Goal: Task Accomplishment & Management: Complete application form

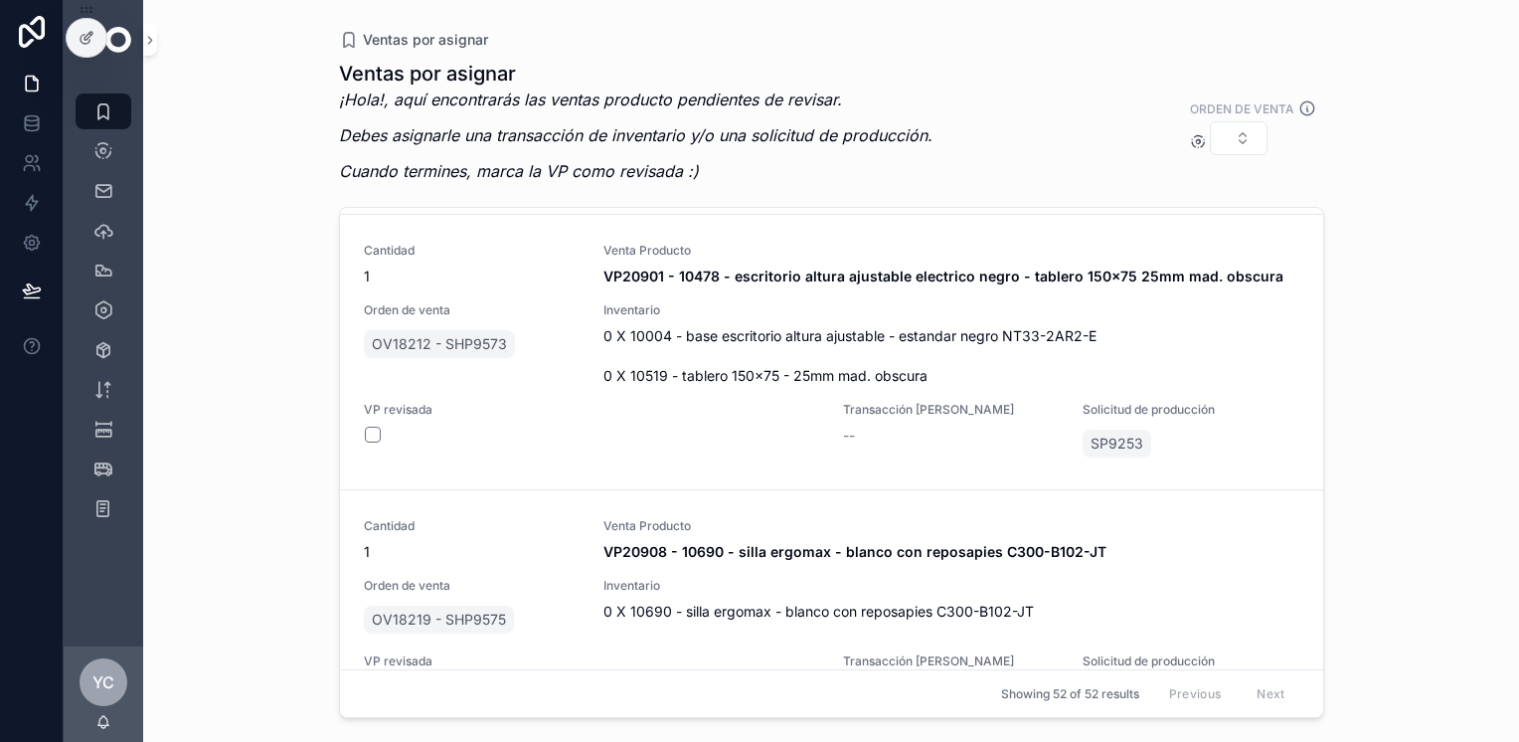
scroll to position [12203, 0]
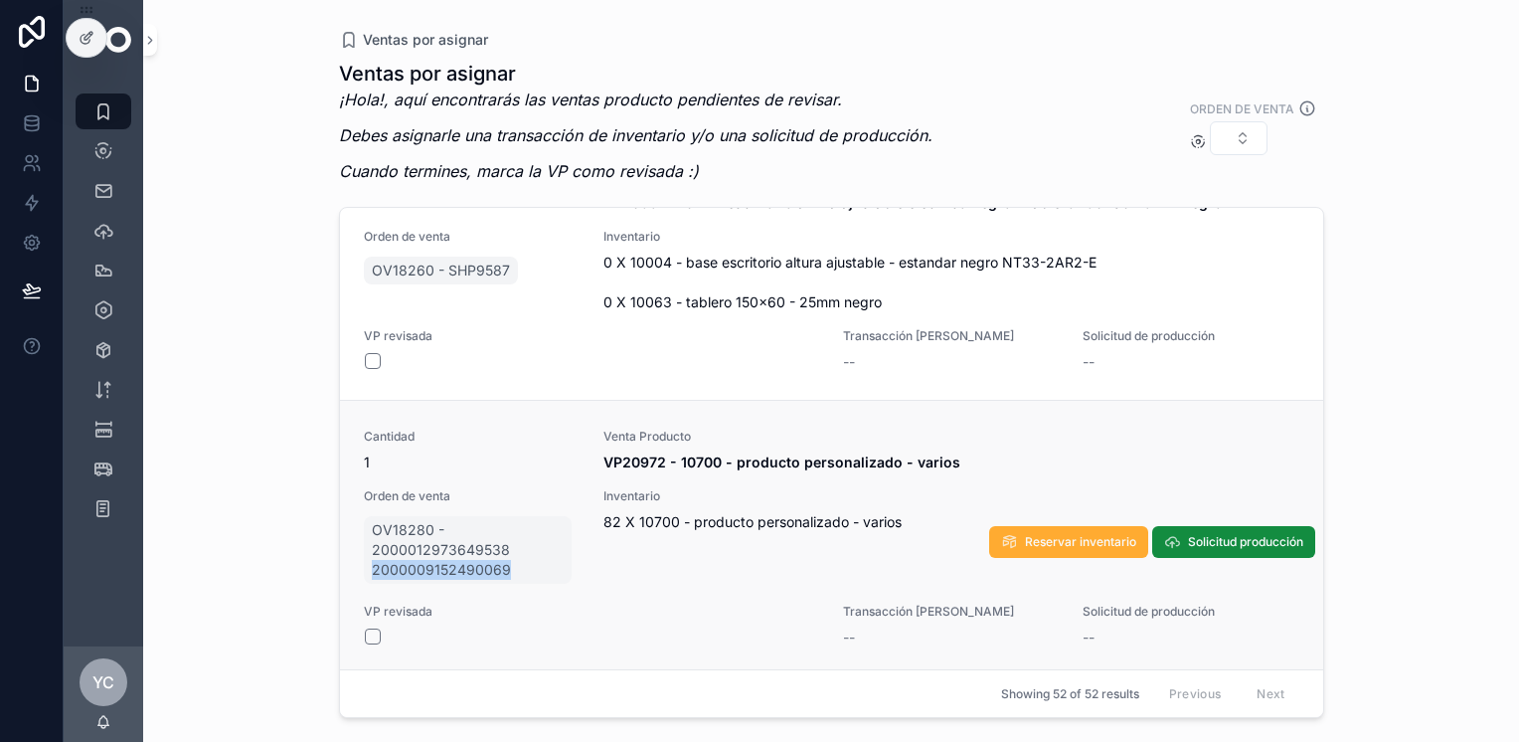
drag, startPoint x: 333, startPoint y: 576, endPoint x: 509, endPoint y: 581, distance: 176.0
click at [509, 581] on div "Ventas por asignar Ventas por asignar ¡Hola!, aquí encontrarás las ventas produ…" at bounding box center [831, 359] width 1017 height 718
copy span "2000009152490069"
click at [1217, 539] on span "Solicitud producción" at bounding box center [1245, 542] width 115 height 16
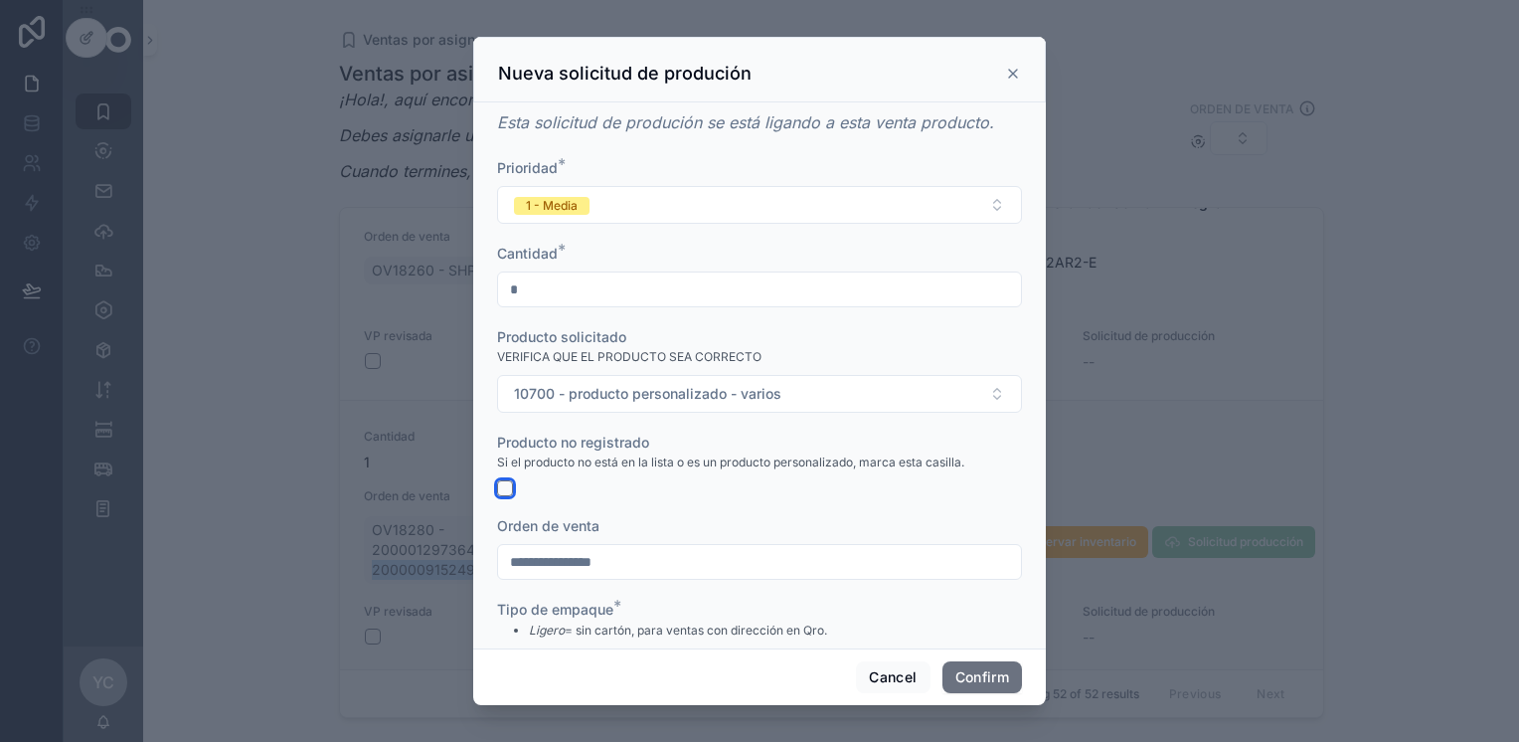
click at [501, 495] on button "button" at bounding box center [505, 488] width 16 height 16
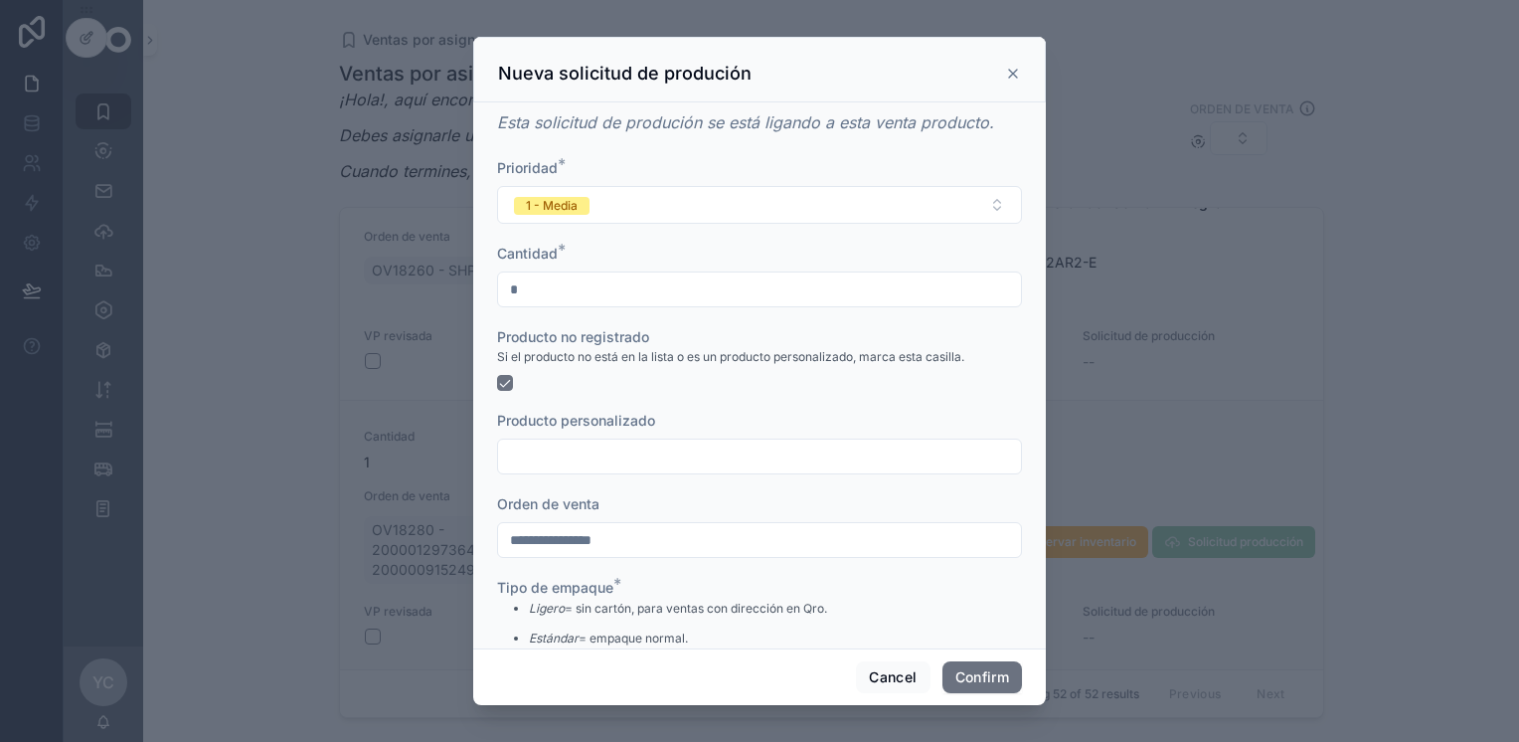
click at [549, 452] on input "text" at bounding box center [759, 456] width 523 height 28
click at [624, 453] on input "**********" at bounding box center [759, 456] width 523 height 28
click at [735, 463] on input "**********" at bounding box center [759, 456] width 523 height 28
type input "**********"
click at [976, 673] on button "Confirm" at bounding box center [982, 677] width 80 height 32
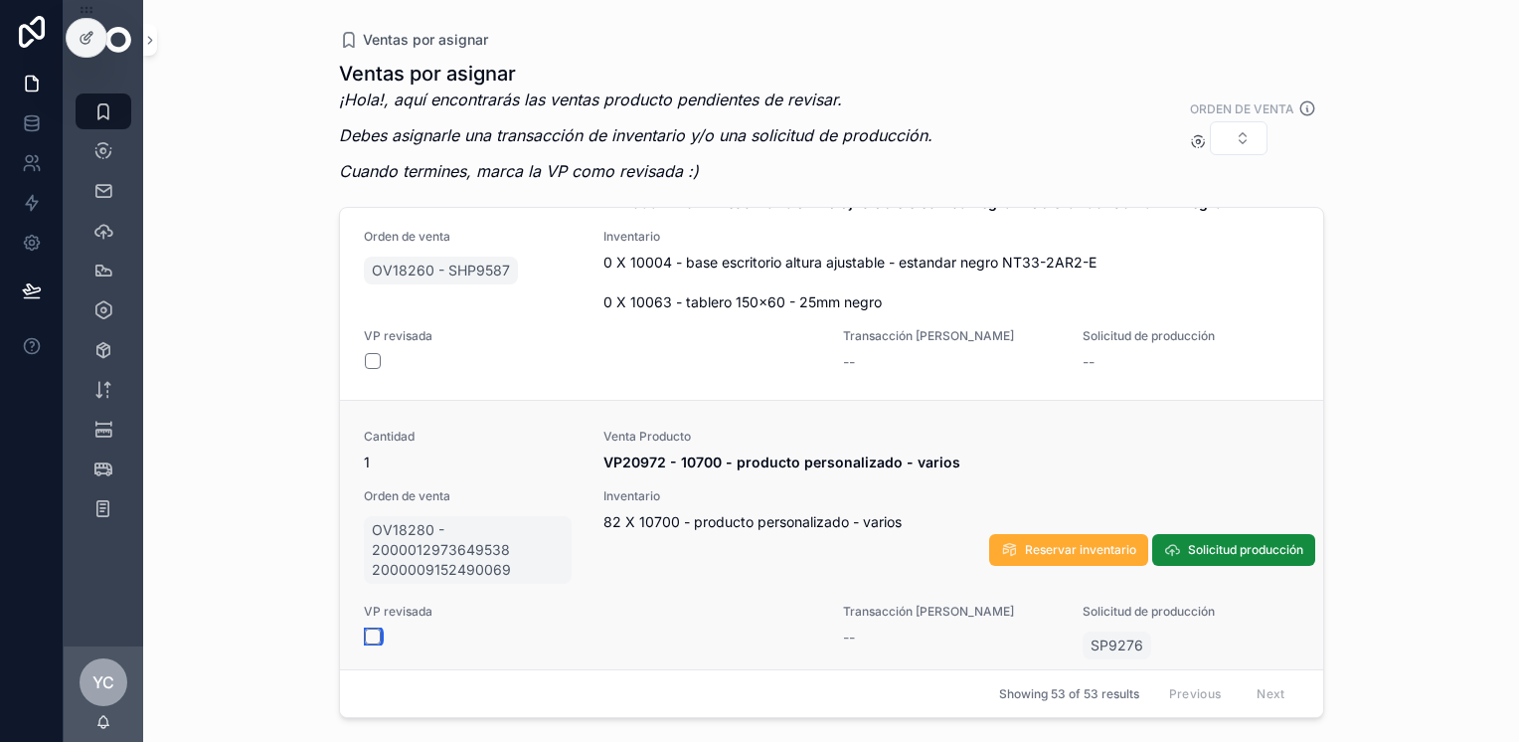
click at [374, 634] on button "scrollable content" at bounding box center [373, 636] width 16 height 16
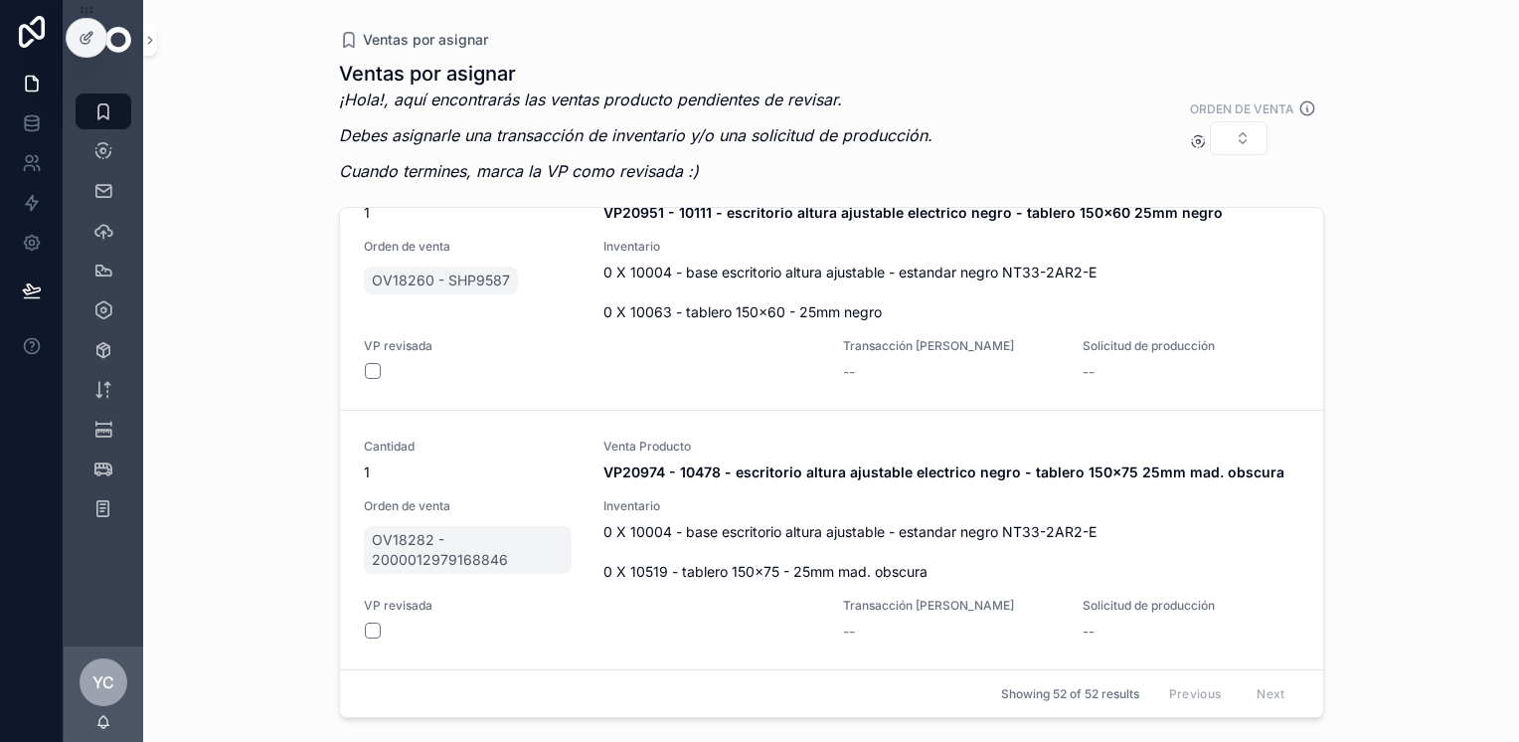
scroll to position [12188, 0]
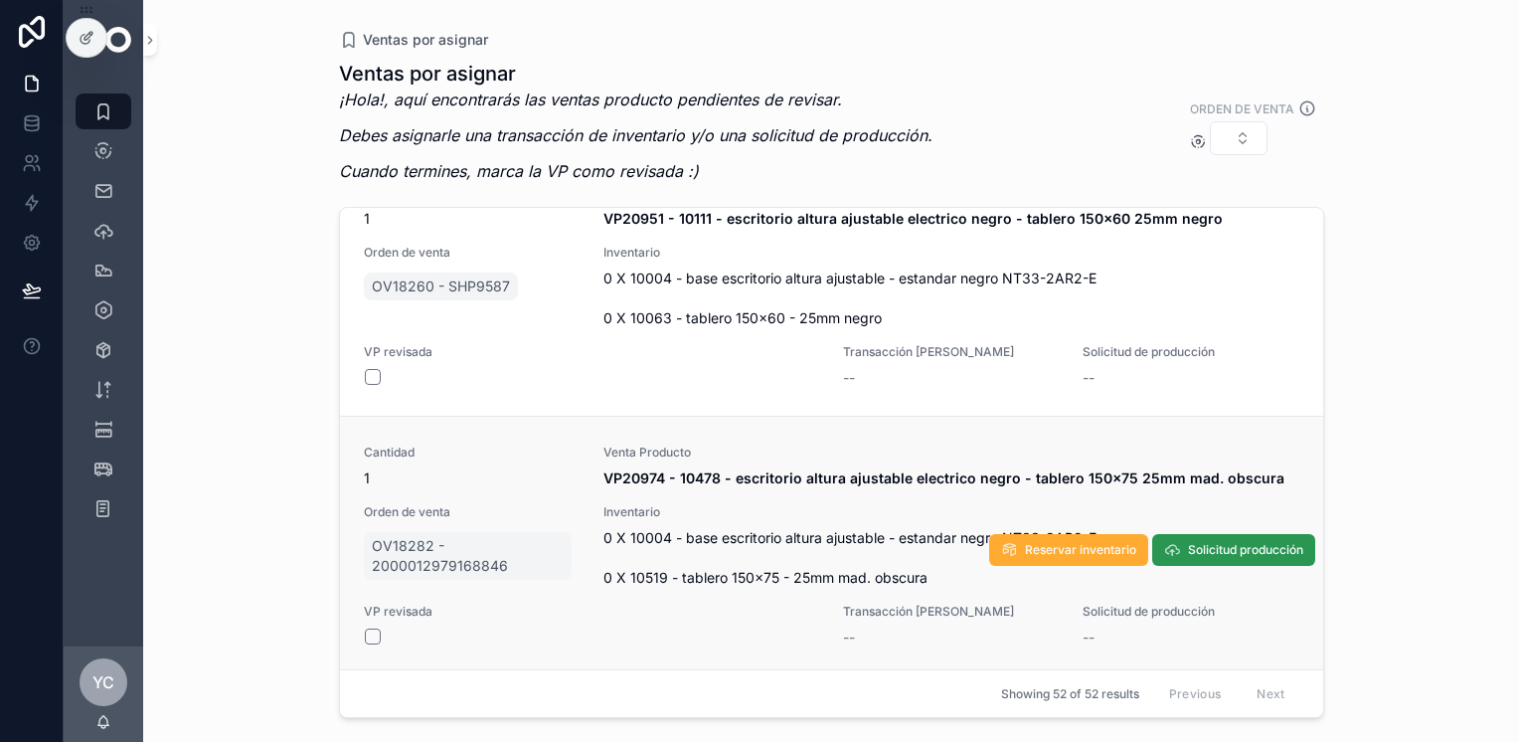
click at [1193, 547] on span "Solicitud producción" at bounding box center [1245, 550] width 115 height 16
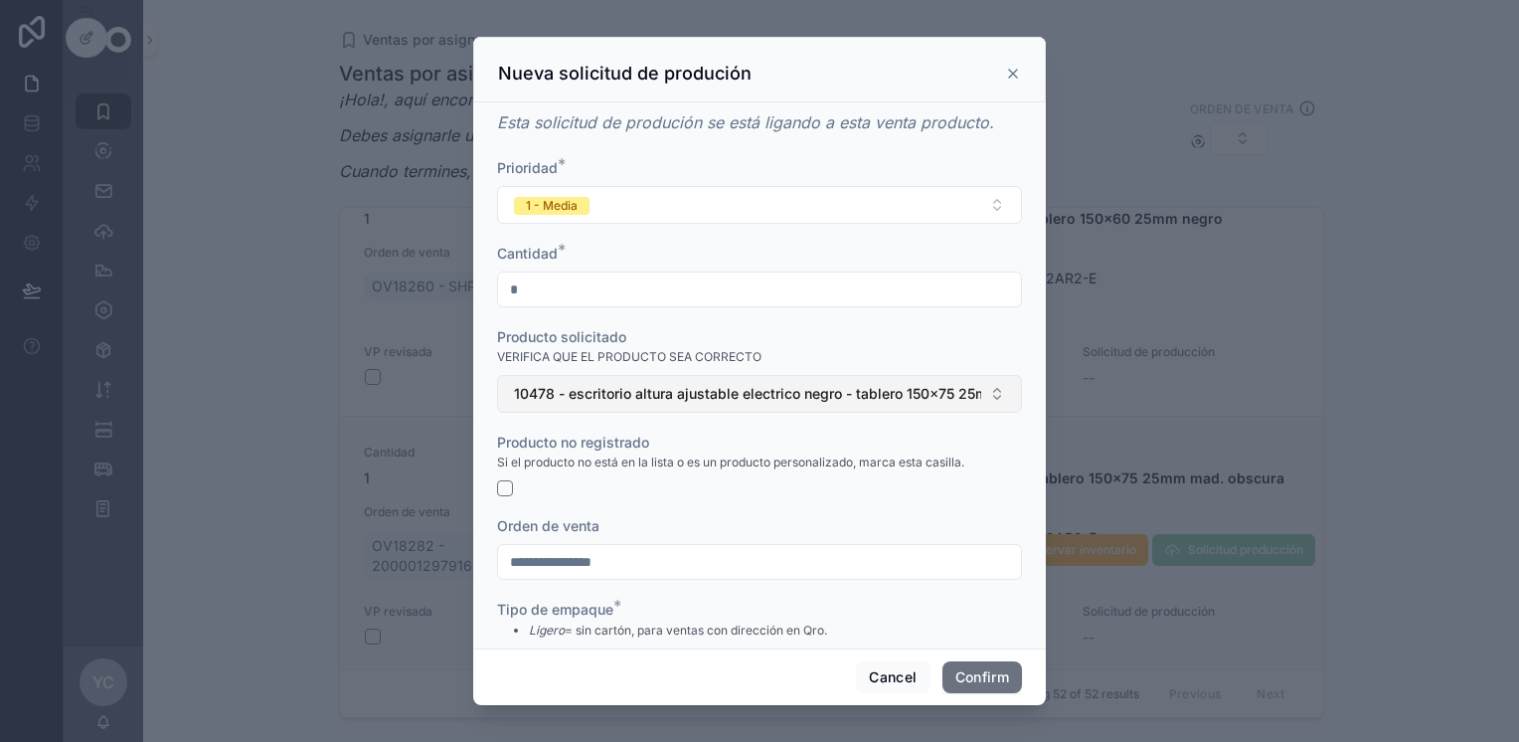
click at [565, 392] on span "10478 - escritorio altura ajustable electrico negro - tablero 150x75 25mm mad. …" at bounding box center [747, 394] width 467 height 20
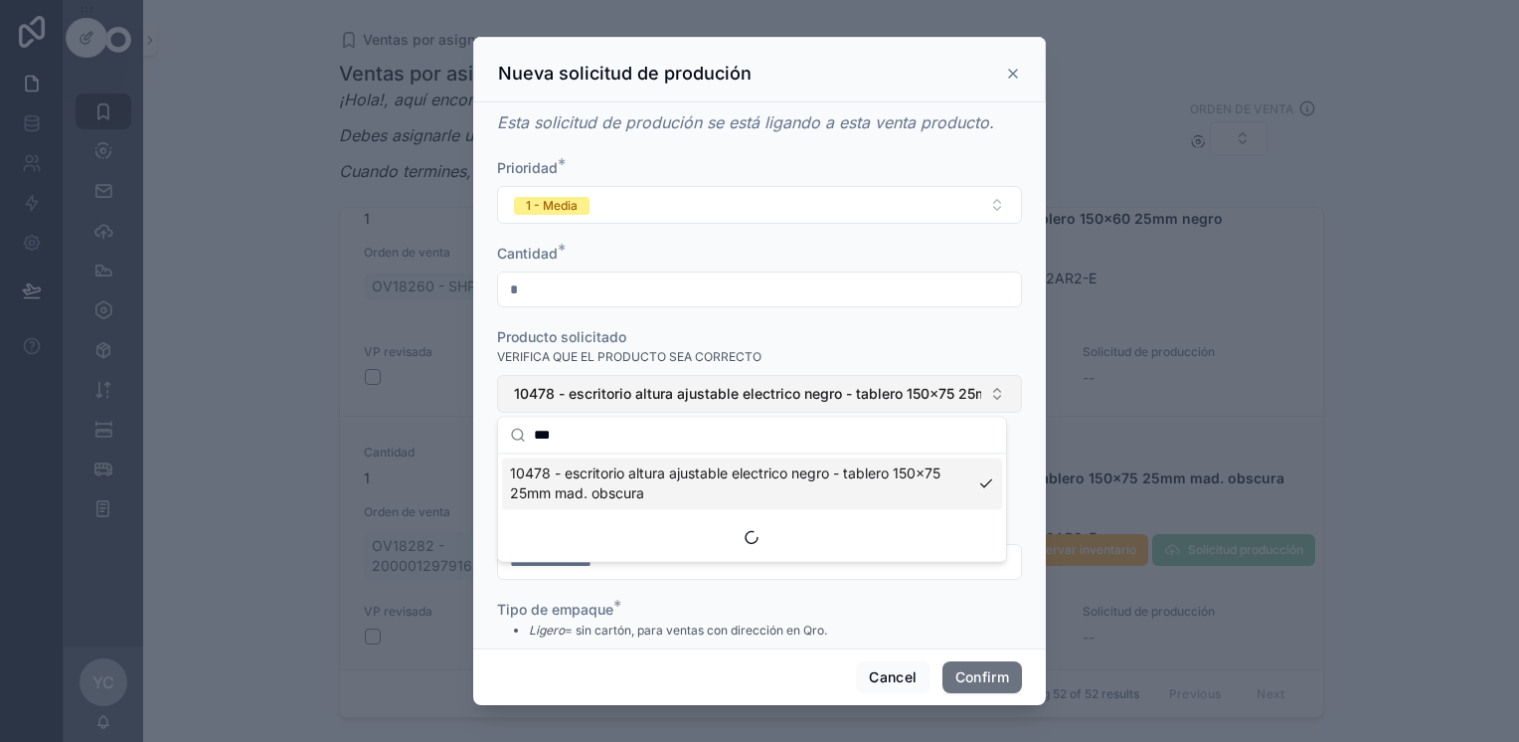
scroll to position [0, 0]
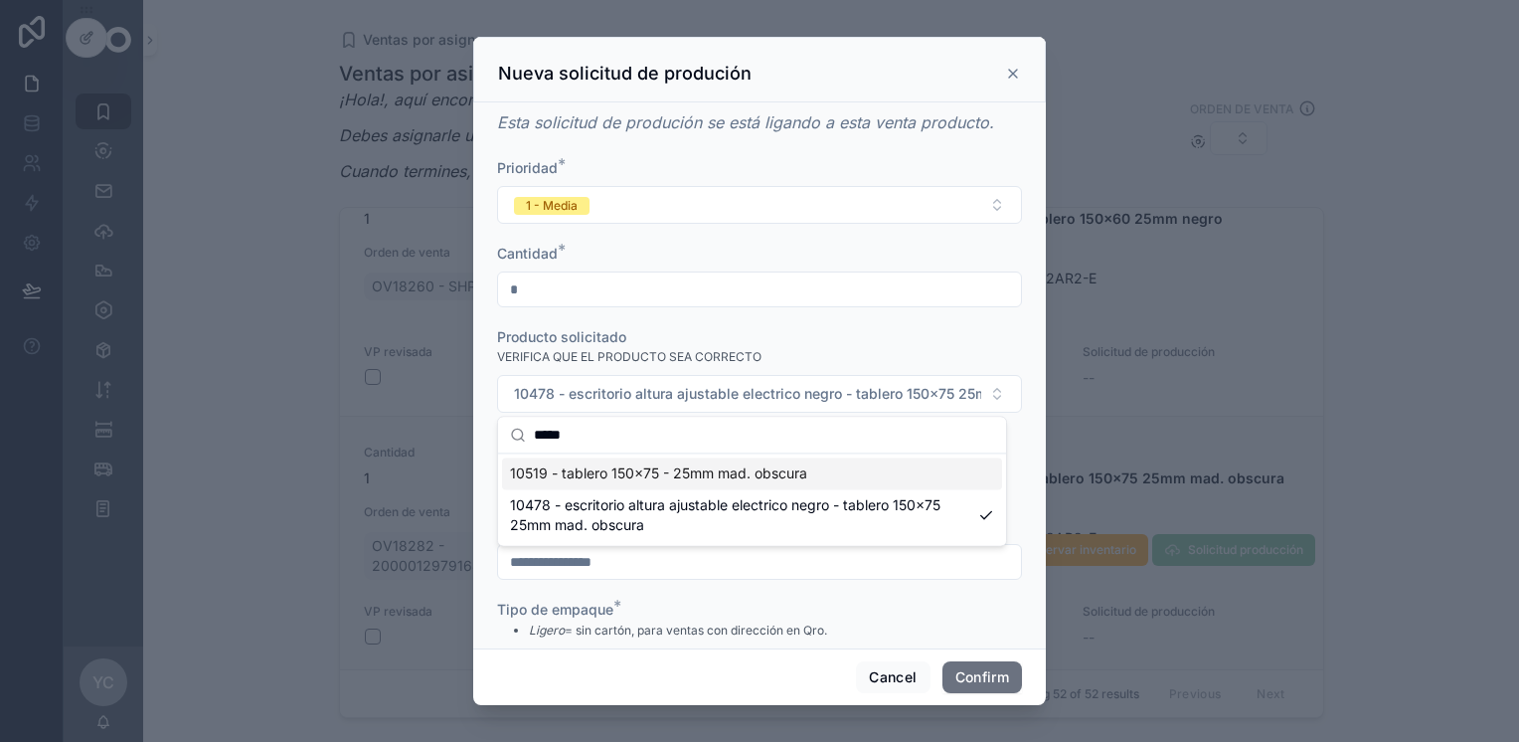
type input "*****"
click at [642, 475] on span "10519 - tablero 150x75 - 25mm mad. obscura" at bounding box center [658, 473] width 297 height 20
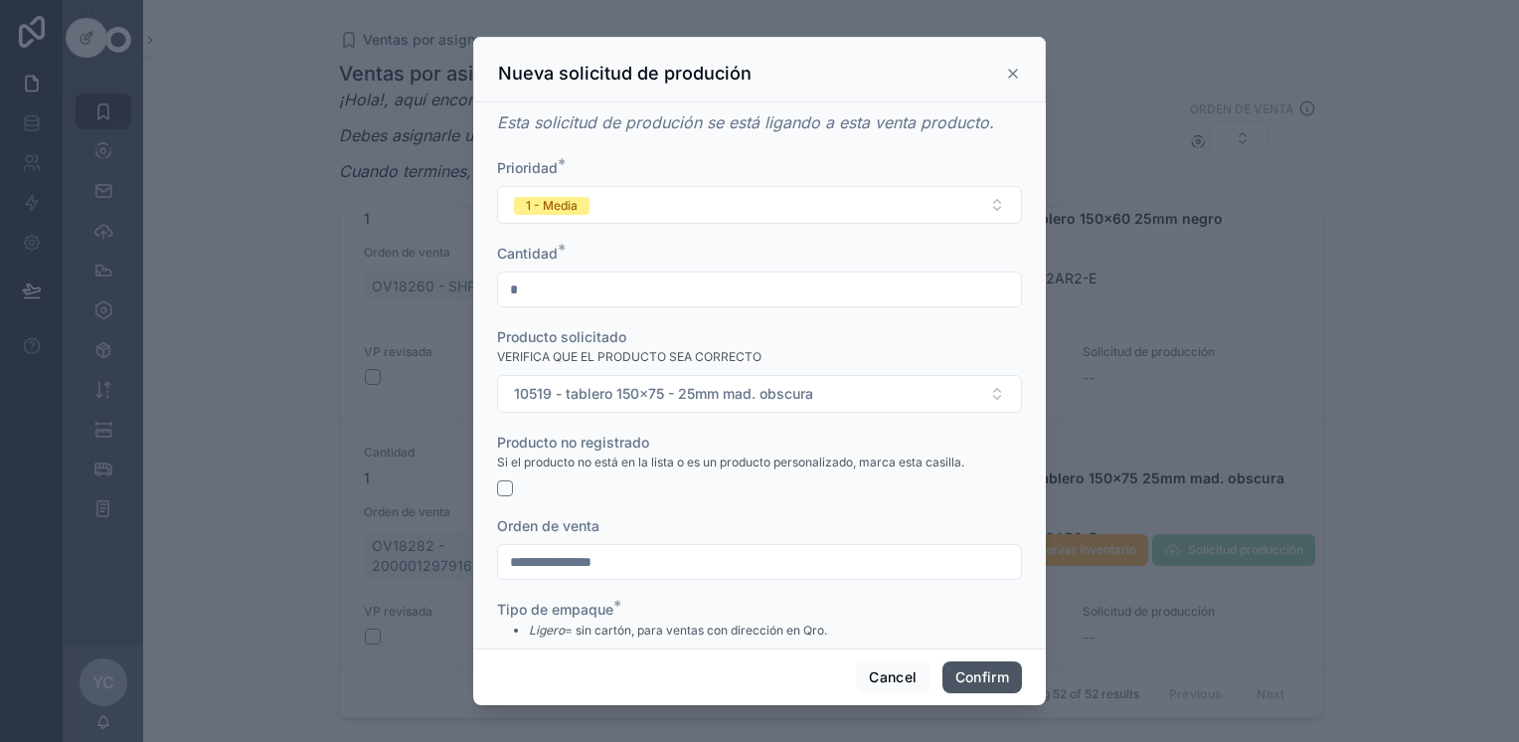
click at [986, 673] on button "Confirm" at bounding box center [982, 677] width 80 height 32
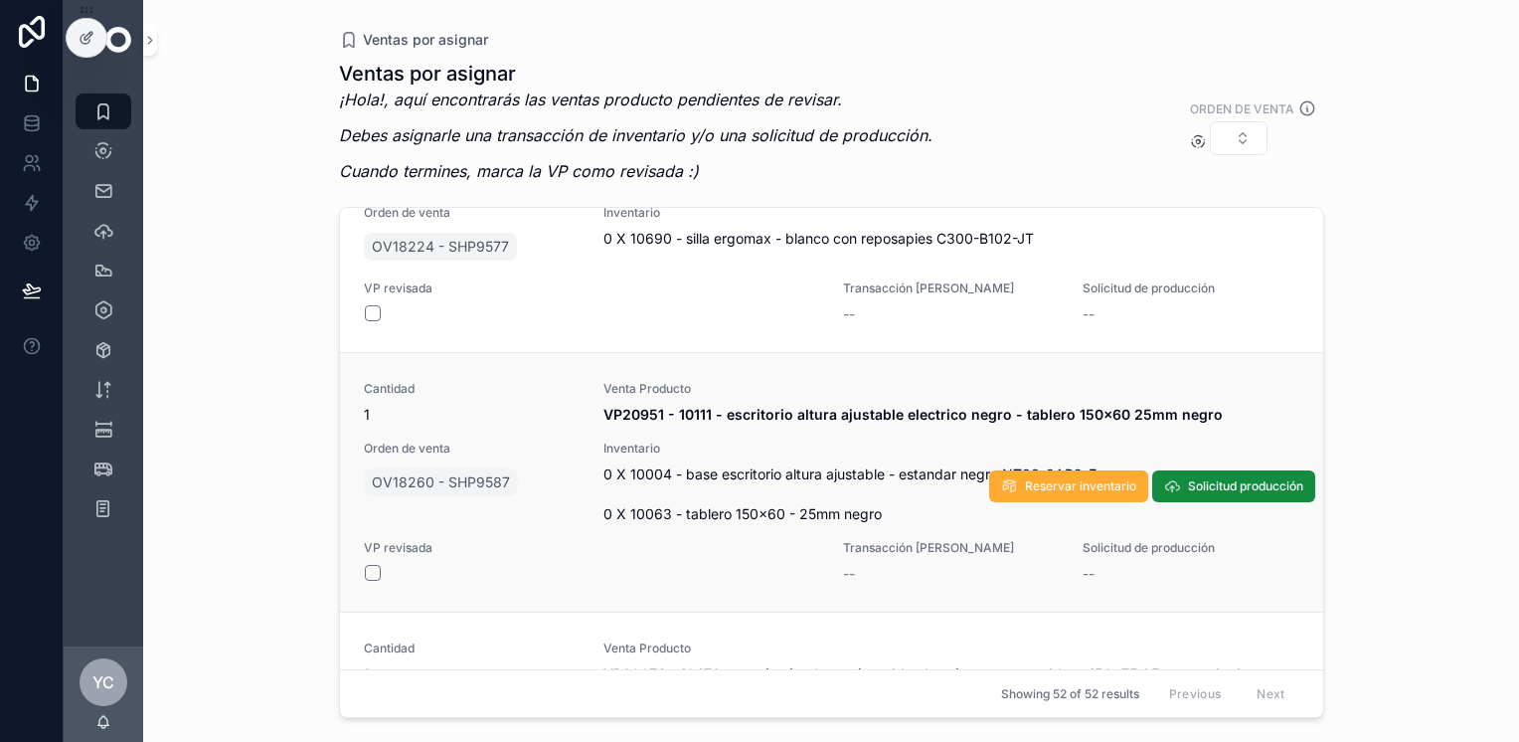
scroll to position [11988, 0]
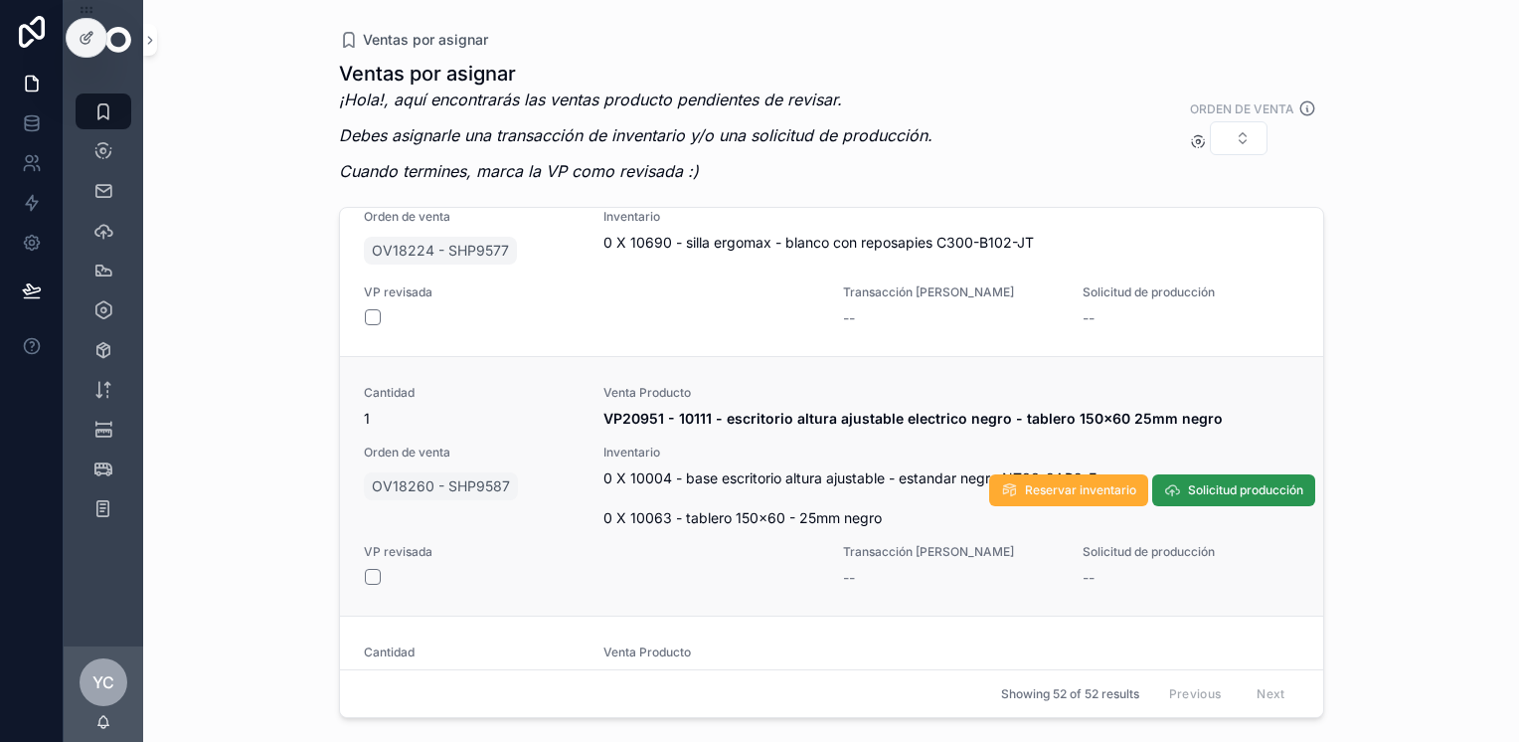
click at [1188, 482] on span "Solicitud producción" at bounding box center [1245, 490] width 115 height 16
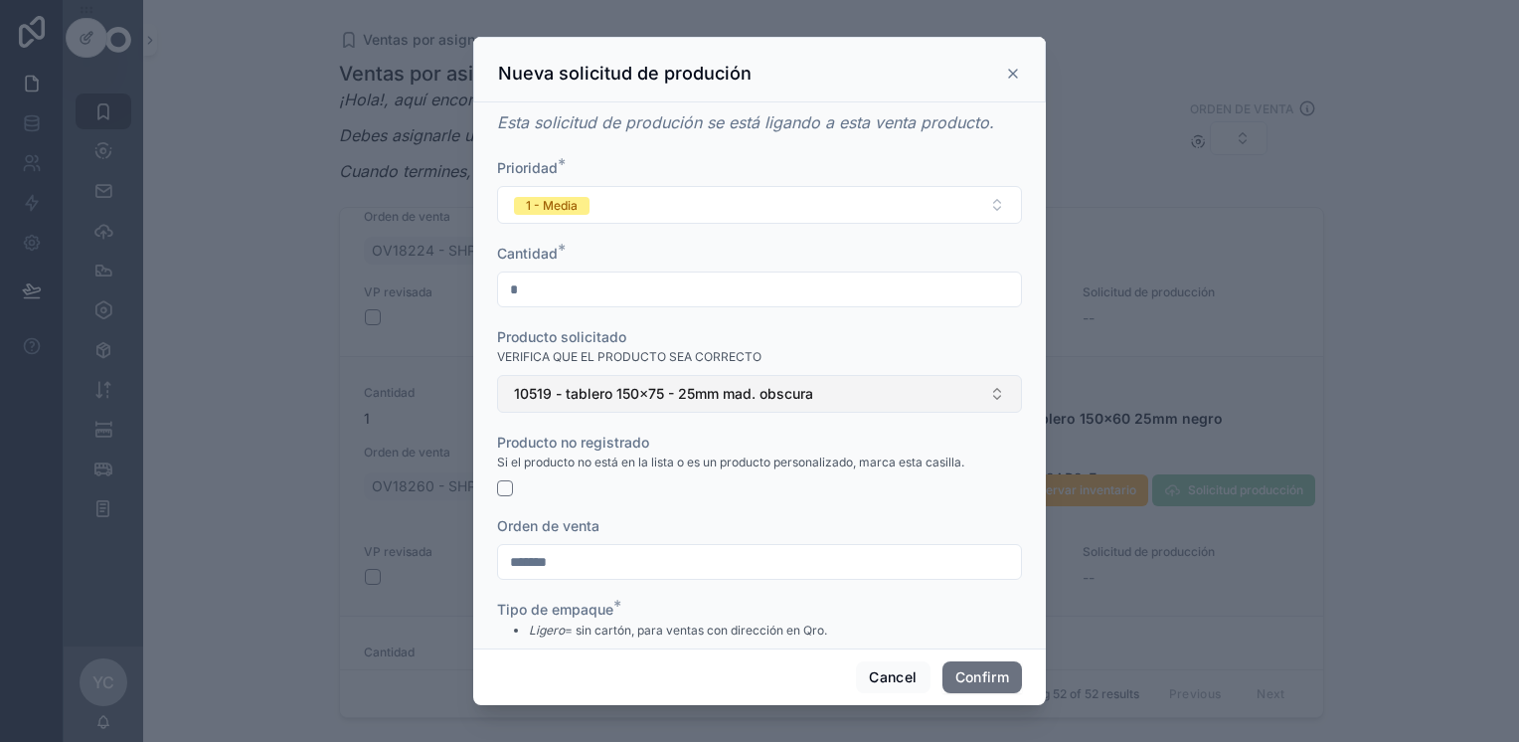
click at [693, 395] on span "10519 - tablero 150x75 - 25mm mad. obscura" at bounding box center [663, 394] width 299 height 20
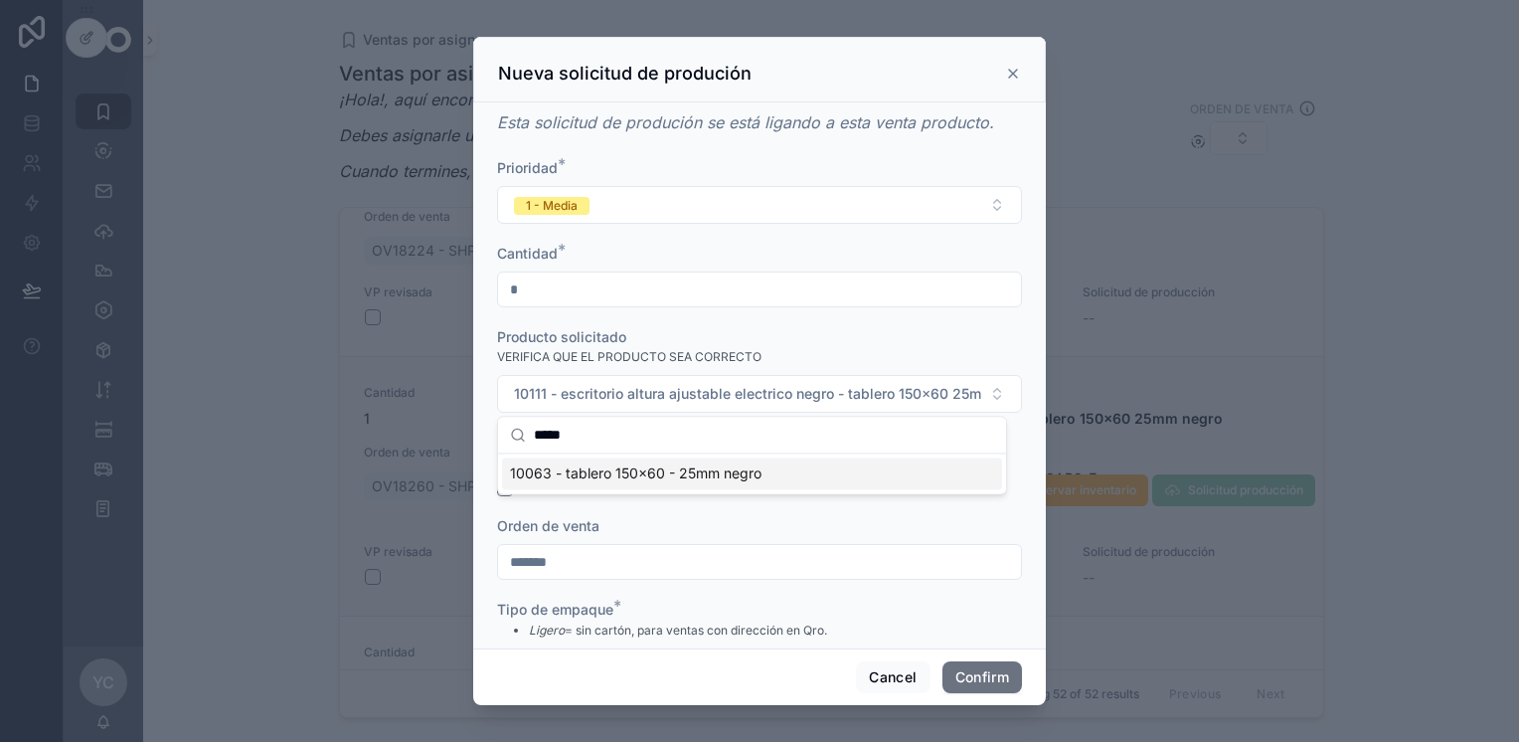
type input "*****"
click at [688, 475] on span "10063 - tablero 150x60 - 25mm negro" at bounding box center [635, 473] width 251 height 20
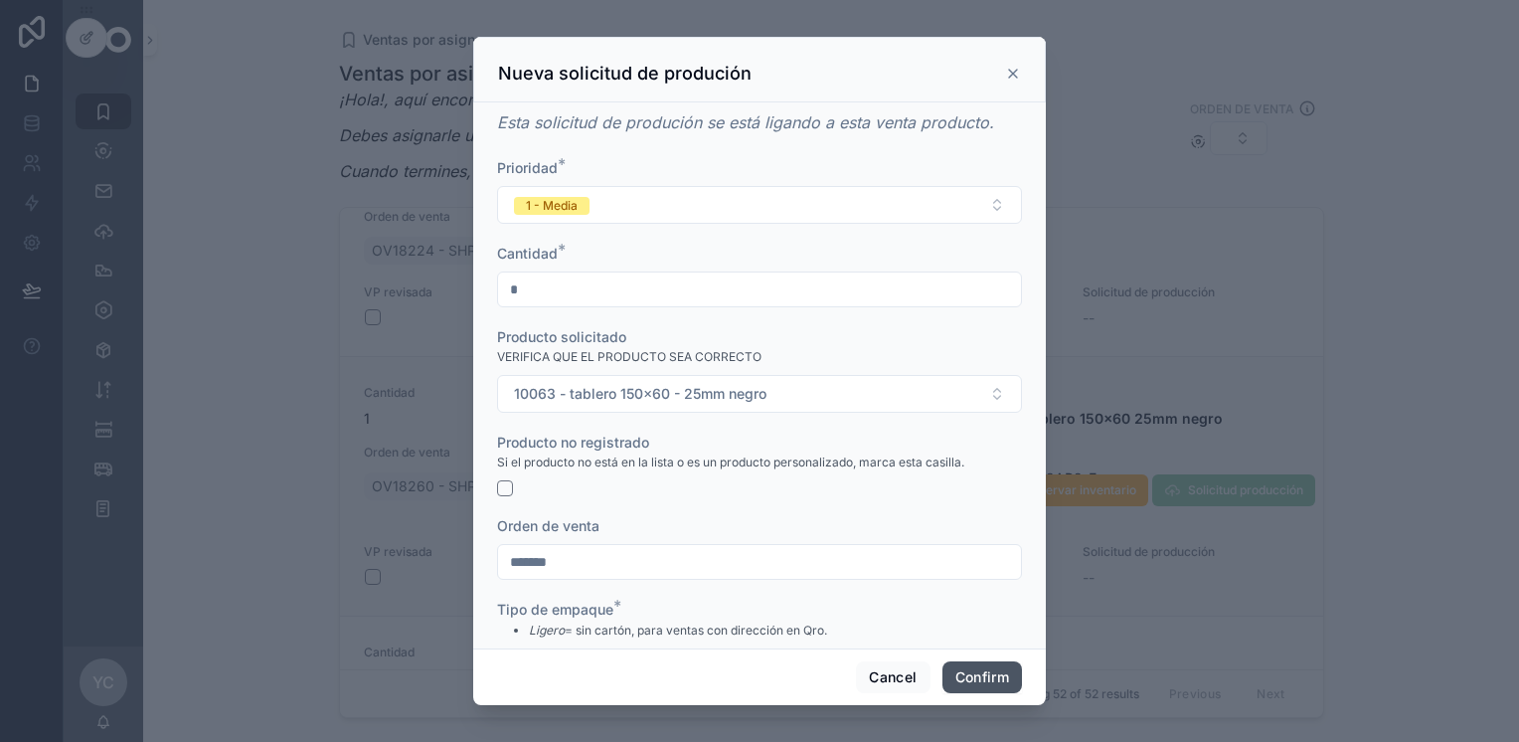
click at [989, 677] on button "Confirm" at bounding box center [982, 677] width 80 height 32
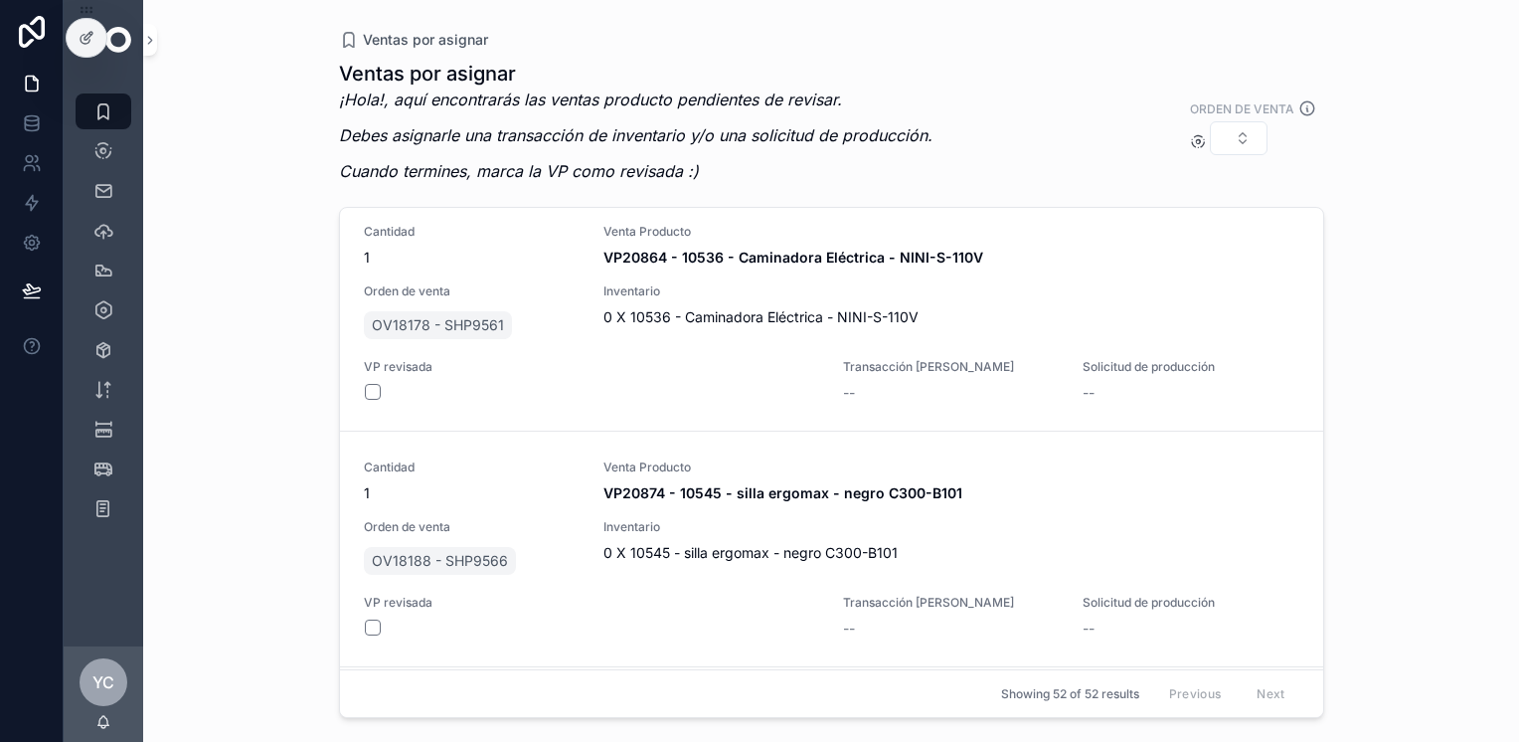
scroll to position [12219, 0]
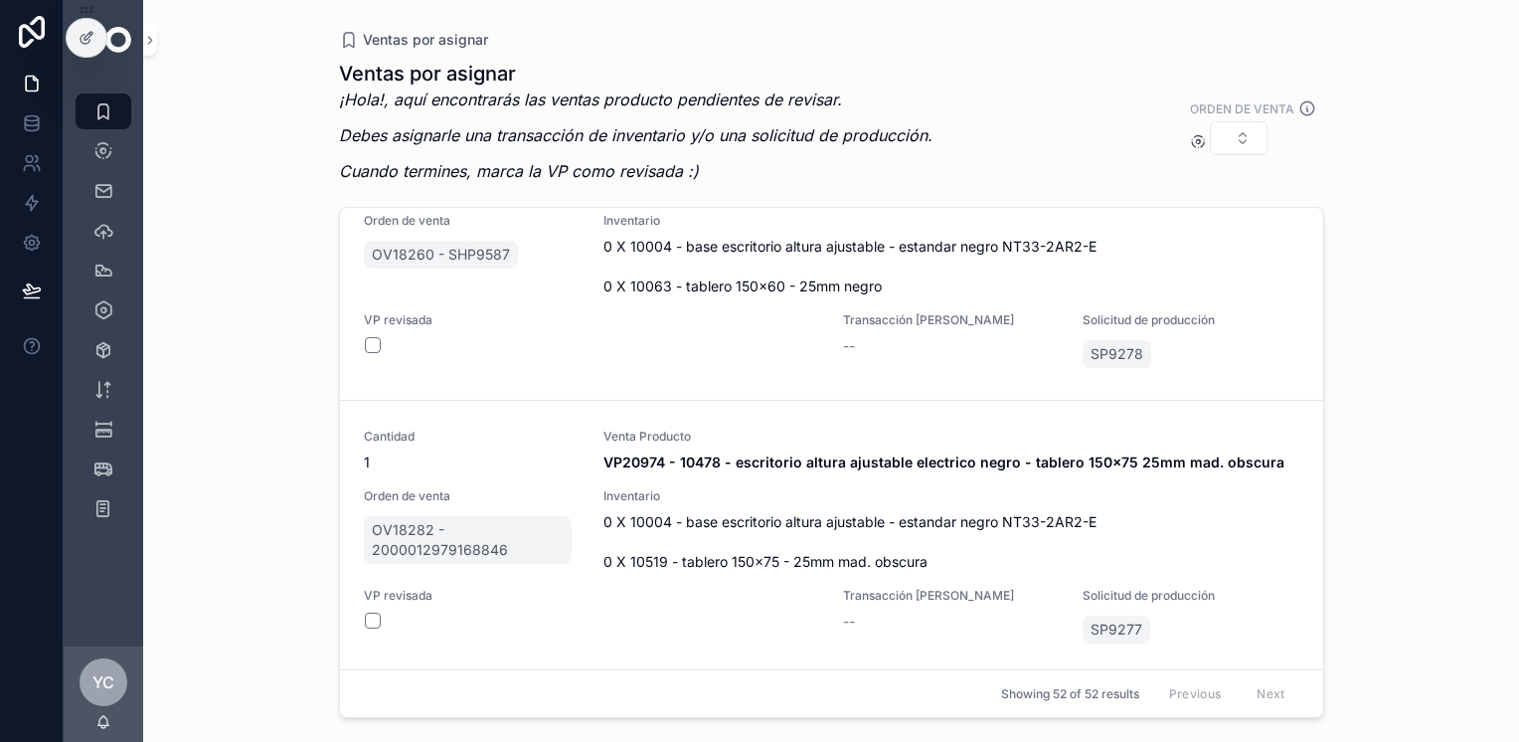
click at [1245, 117] on label "Orden de venta" at bounding box center [1242, 108] width 104 height 18
click at [1245, 135] on button "Select Button" at bounding box center [1239, 138] width 58 height 34
type input "**********"
click at [1273, 220] on span "OV18280 - 2000012973649538 2000009152490069" at bounding box center [1226, 217] width 199 height 20
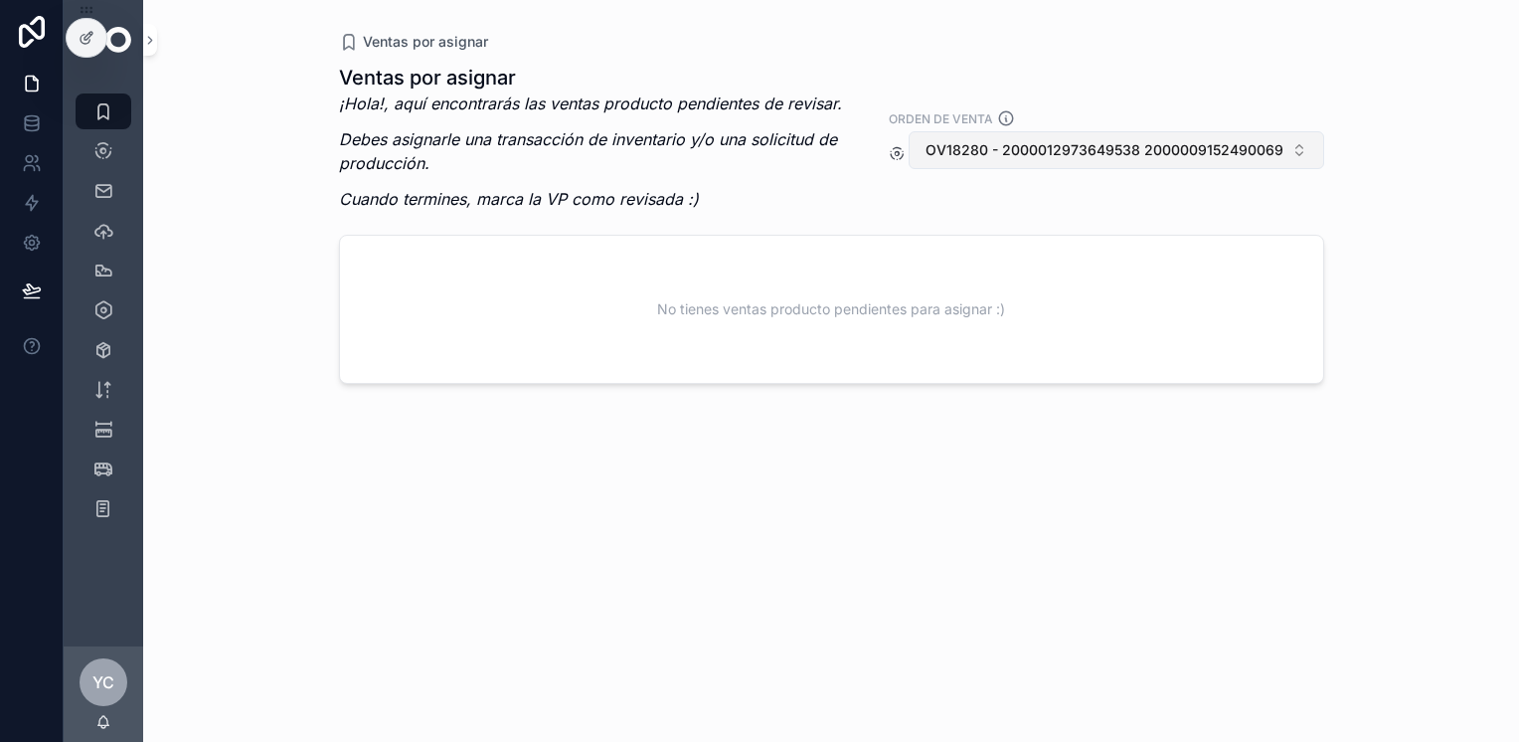
click at [1058, 145] on span "OV18280 - 2000012973649538 2000009152490069" at bounding box center [1104, 150] width 358 height 20
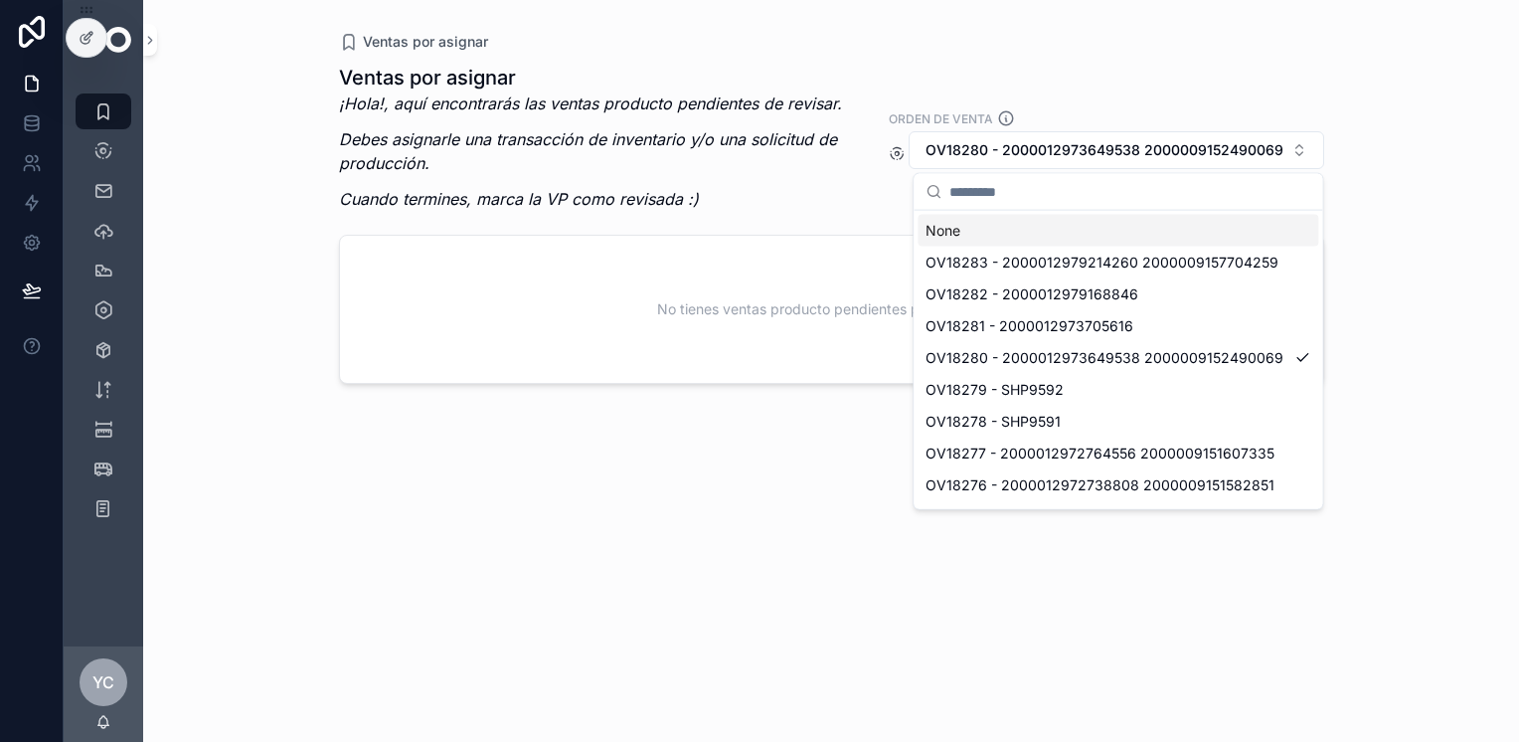
click at [1001, 235] on div "None" at bounding box center [1117, 231] width 401 height 32
